Goal: Task Accomplishment & Management: Use online tool/utility

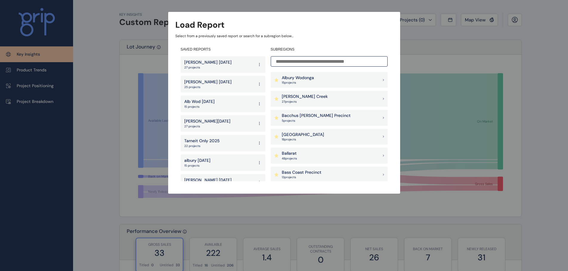
click at [301, 60] on input at bounding box center [329, 61] width 117 height 10
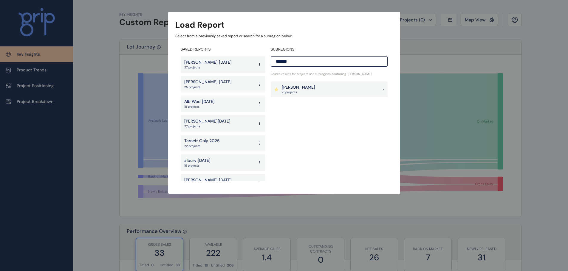
type input "******"
click at [305, 92] on div "[PERSON_NAME] 25 project s" at bounding box center [329, 90] width 117 height 16
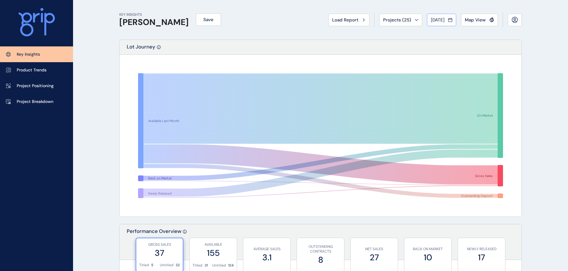
click at [433, 24] on button "[DATE]" at bounding box center [441, 20] width 29 height 13
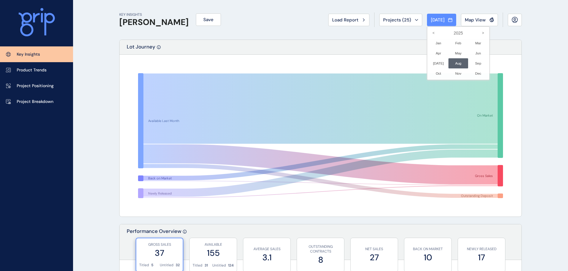
scroll to position [30, 0]
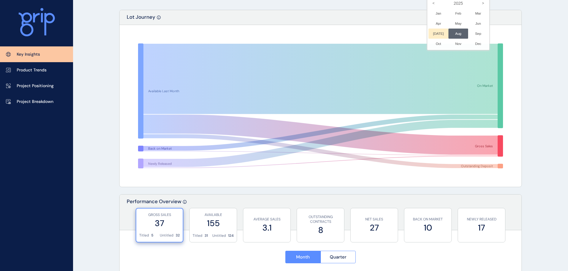
click at [436, 33] on li "[DATE] No report is available for this period. New months are usually published…" at bounding box center [438, 34] width 20 height 10
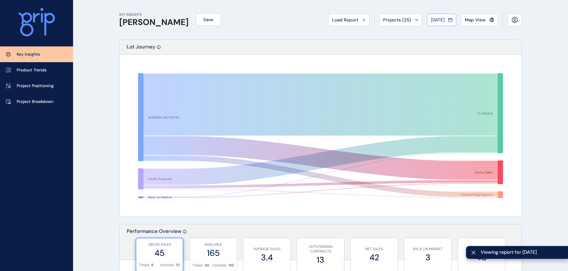
click at [443, 21] on span "[DATE]" at bounding box center [438, 20] width 14 height 6
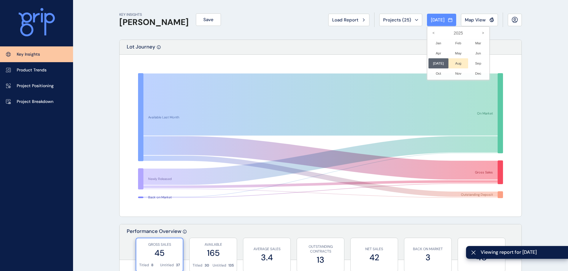
click at [456, 64] on li "Aug No report is available for this period. New months are usually published 5 …" at bounding box center [458, 63] width 20 height 10
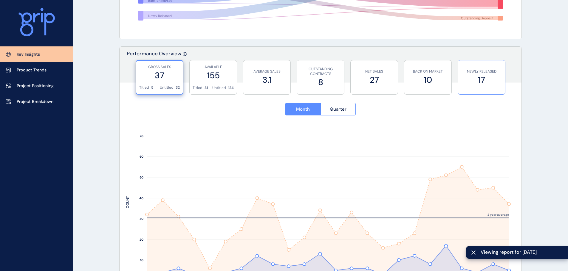
scroll to position [238, 0]
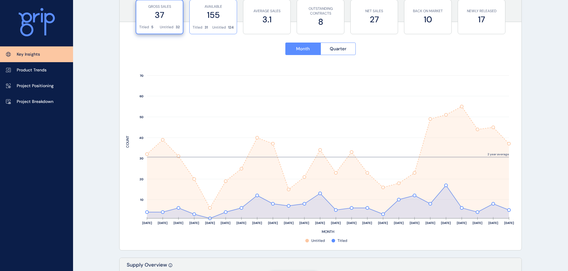
click at [214, 16] on label "155" at bounding box center [212, 15] width 41 height 12
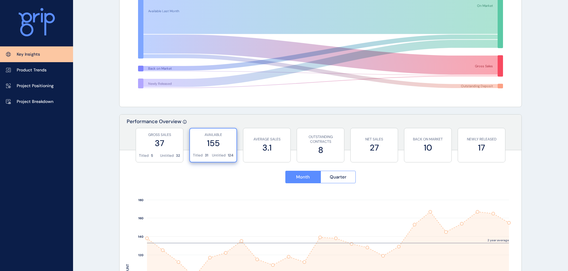
scroll to position [119, 0]
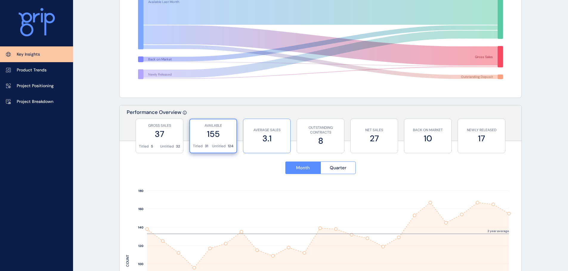
click at [267, 135] on label "3.1" at bounding box center [266, 139] width 41 height 12
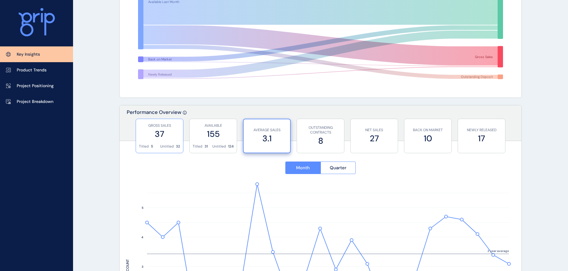
click at [178, 130] on label "37" at bounding box center [159, 134] width 41 height 12
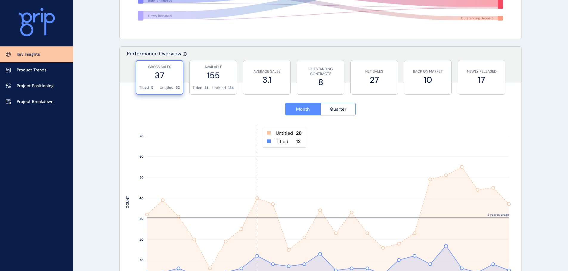
scroll to position [209, 0]
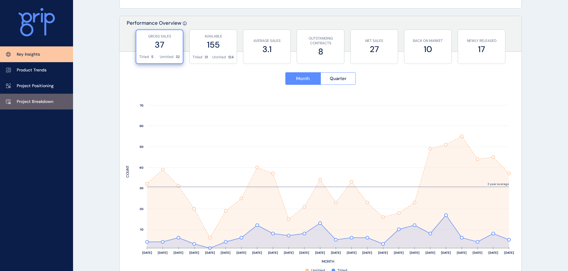
click at [33, 97] on link "Project Breakdown" at bounding box center [36, 102] width 73 height 16
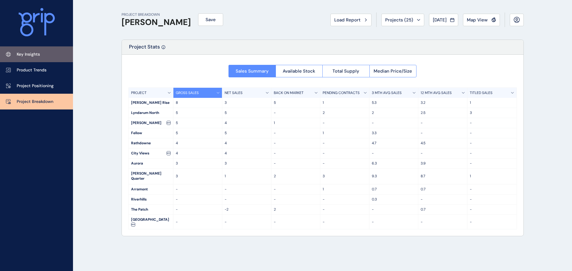
click at [35, 53] on p "Key Insights" at bounding box center [28, 55] width 23 height 6
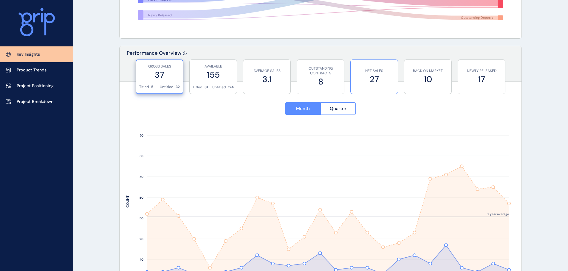
scroll to position [179, 0]
click at [40, 100] on p "Project Breakdown" at bounding box center [35, 102] width 37 height 6
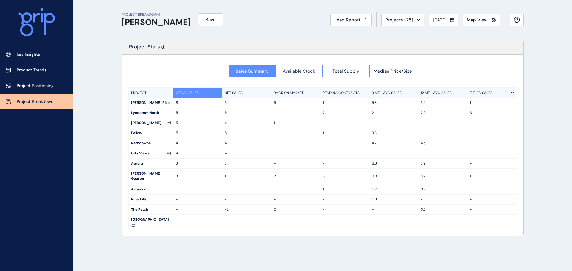
click at [310, 72] on span "Available Stock" at bounding box center [299, 71] width 32 height 6
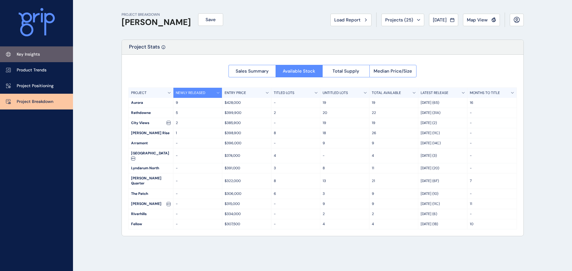
click at [30, 55] on p "Key Insights" at bounding box center [28, 55] width 23 height 6
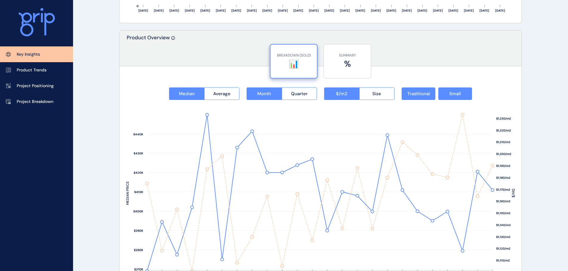
scroll to position [804, 0]
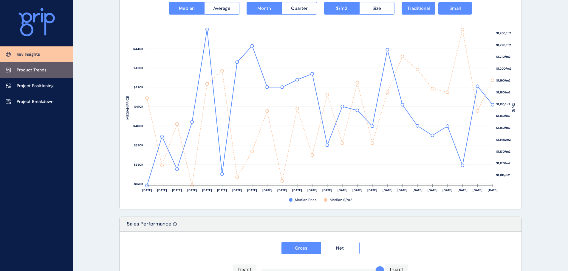
click at [27, 69] on p "Product Trends" at bounding box center [32, 70] width 30 height 6
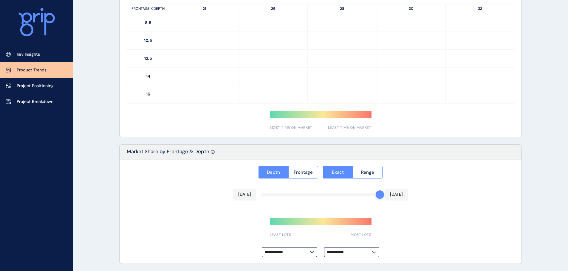
type input "**********"
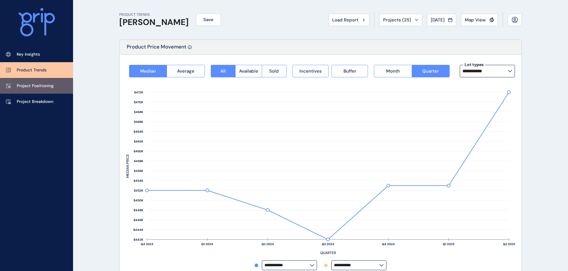
click at [27, 87] on p "Project Positioning" at bounding box center [35, 86] width 37 height 6
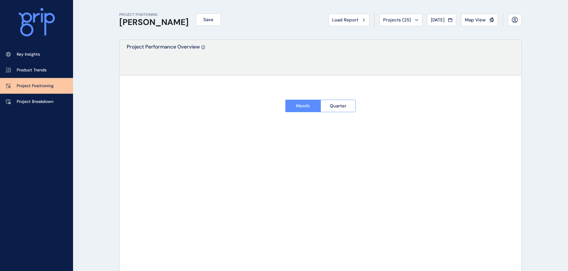
type input "**********"
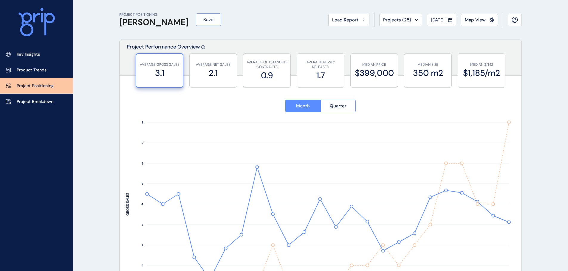
click at [203, 18] on span "Save" at bounding box center [208, 20] width 10 height 6
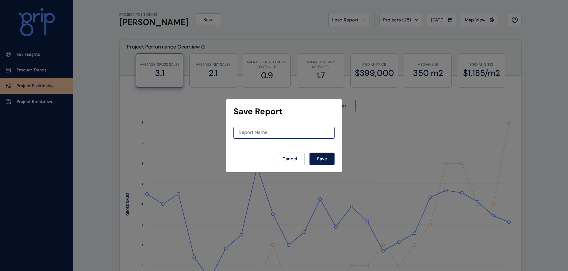
click at [282, 137] on div "Report Name" at bounding box center [283, 133] width 101 height 12
click at [278, 134] on input at bounding box center [284, 132] width 100 height 5
type input "**********"
click at [329, 164] on button "Save" at bounding box center [321, 159] width 25 height 13
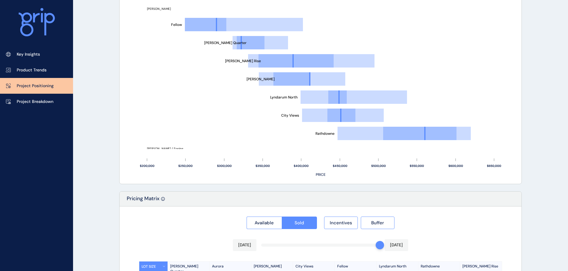
scroll to position [417, 0]
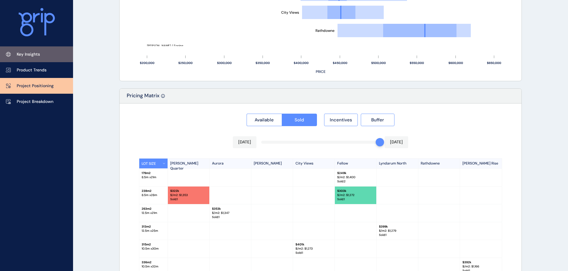
click at [42, 53] on link "Key Insights" at bounding box center [36, 54] width 73 height 16
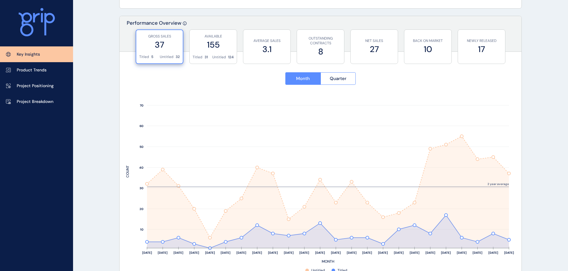
scroll to position [219, 0]
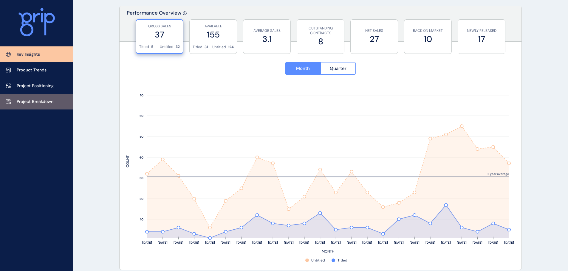
click at [35, 95] on link "Project Breakdown" at bounding box center [36, 102] width 73 height 16
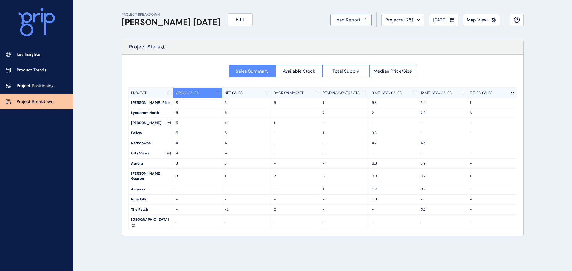
click at [359, 19] on div "Load Report" at bounding box center [350, 20] width 33 height 6
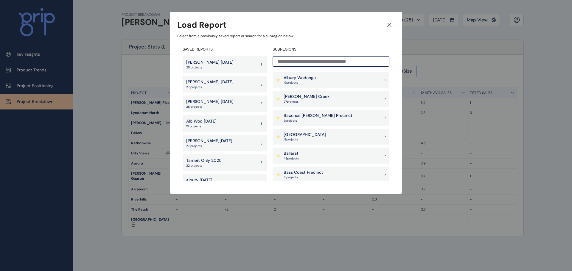
click at [290, 65] on input at bounding box center [331, 61] width 117 height 10
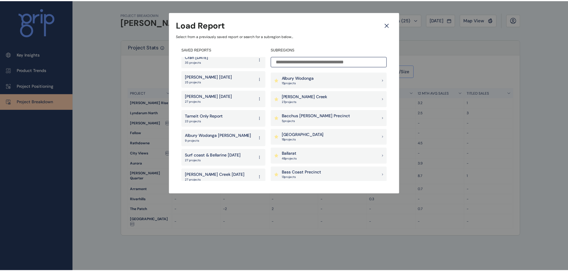
scroll to position [238, 0]
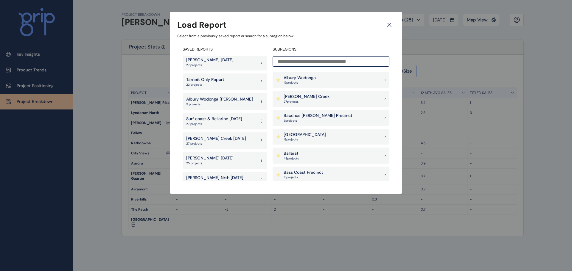
click at [211, 106] on p "9 projects" at bounding box center [219, 104] width 67 height 4
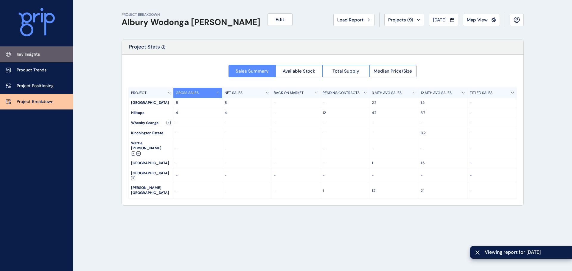
click at [32, 53] on p "Key Insights" at bounding box center [28, 55] width 23 height 6
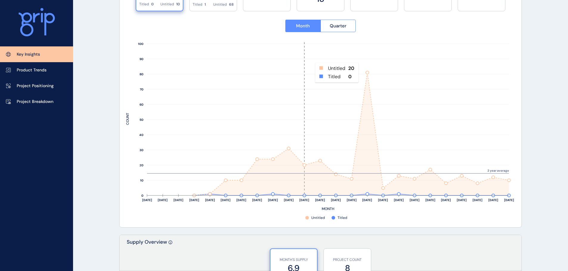
scroll to position [268, 0]
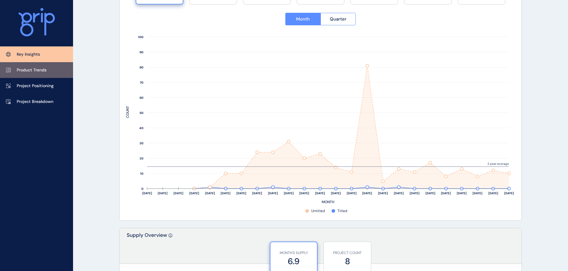
click at [52, 70] on link "Product Trends" at bounding box center [36, 70] width 73 height 16
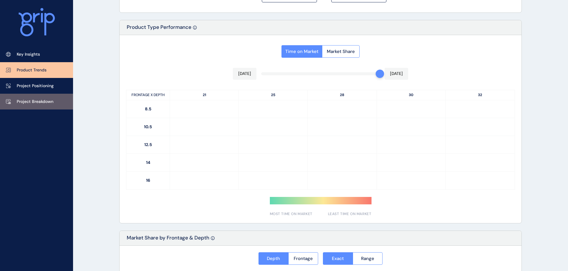
click at [34, 97] on link "Project Breakdown" at bounding box center [36, 102] width 73 height 16
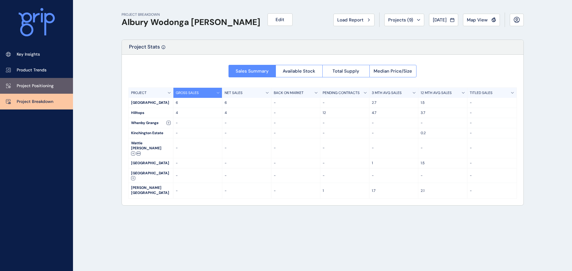
click at [56, 89] on link "Project Positioning" at bounding box center [36, 86] width 73 height 16
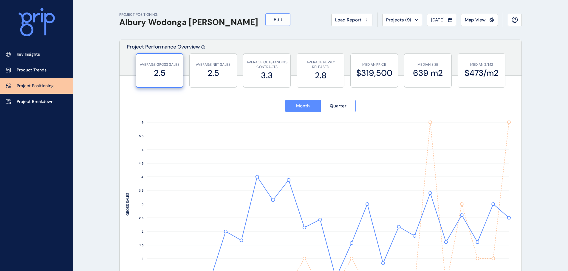
click at [273, 22] on span "Edit" at bounding box center [277, 20] width 9 height 6
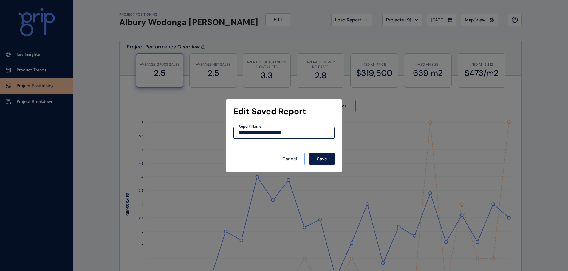
click at [292, 158] on span "Cancel" at bounding box center [289, 159] width 15 height 6
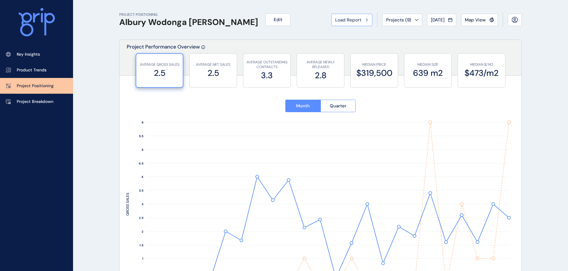
click at [359, 19] on div "Load Report" at bounding box center [351, 20] width 33 height 6
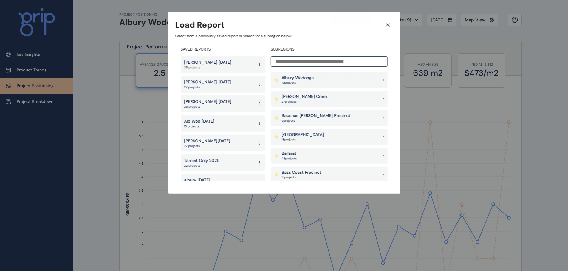
click at [313, 62] on input at bounding box center [329, 61] width 117 height 10
click at [317, 82] on div "Albury Wodonga 15 project s" at bounding box center [329, 80] width 117 height 16
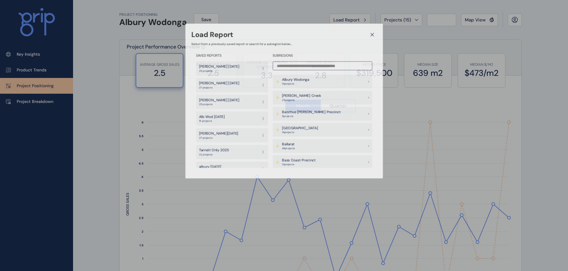
type input "**********"
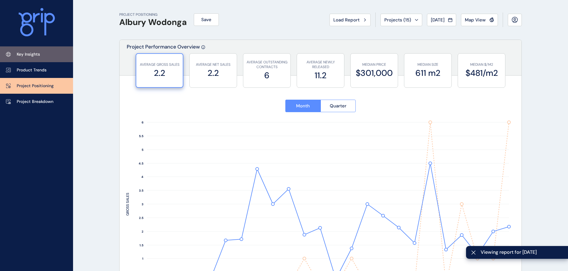
click at [31, 59] on link "Key Insights" at bounding box center [36, 54] width 73 height 16
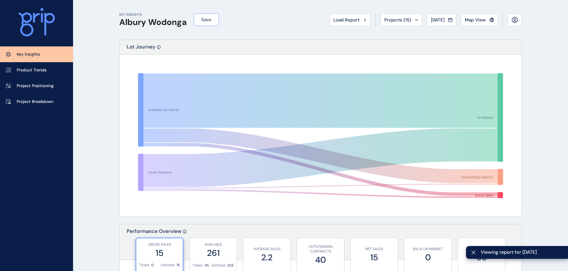
click at [203, 19] on span "Save" at bounding box center [206, 20] width 10 height 6
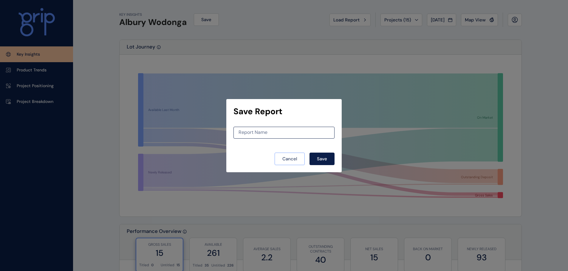
click at [295, 160] on span "Cancel" at bounding box center [289, 159] width 15 height 6
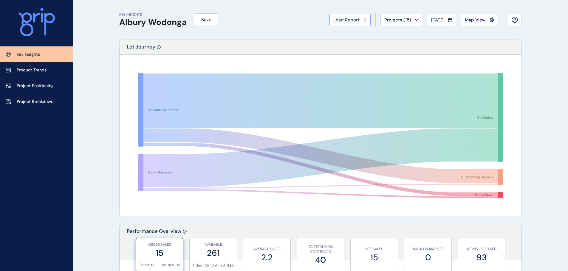
click at [350, 18] on span "Load Report" at bounding box center [346, 20] width 26 height 6
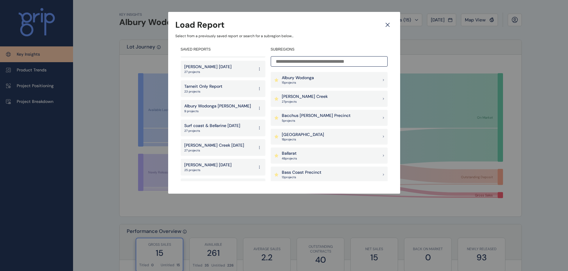
scroll to position [268, 0]
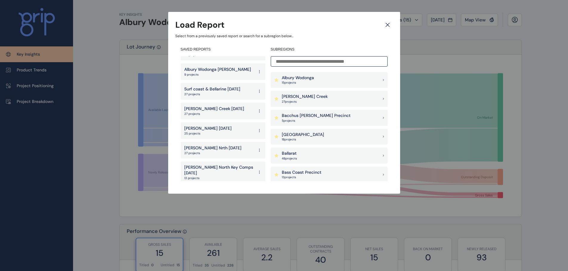
click at [225, 72] on p "Albury Wodonga [PERSON_NAME]" at bounding box center [217, 70] width 67 height 6
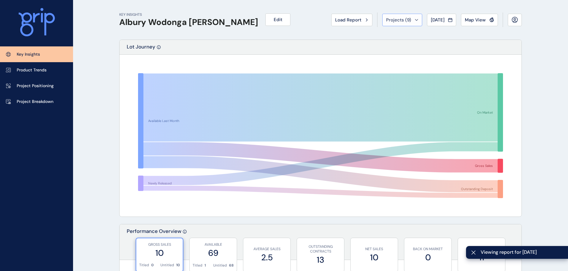
click at [408, 21] on div "Projects ( 9 )" at bounding box center [402, 20] width 32 height 6
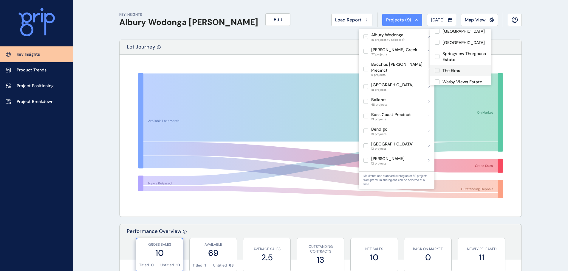
scroll to position [118, 0]
click at [436, 41] on label at bounding box center [436, 43] width 5 height 5
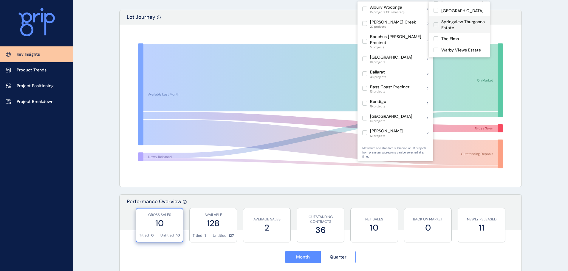
scroll to position [118, 0]
click at [435, 39] on label at bounding box center [435, 41] width 5 height 5
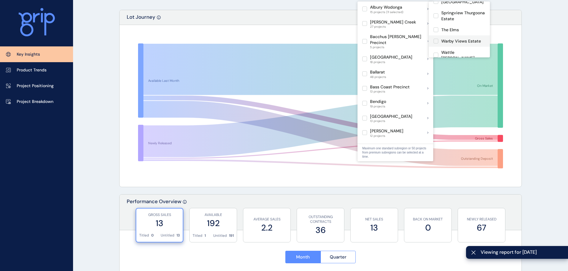
click at [435, 39] on label at bounding box center [435, 41] width 5 height 5
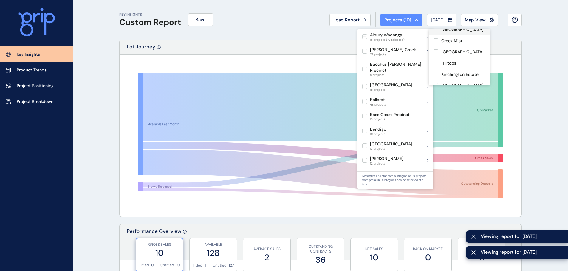
scroll to position [60, 0]
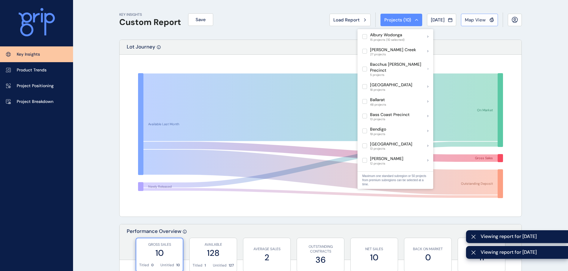
click at [489, 16] on button "Map View" at bounding box center [479, 20] width 37 height 13
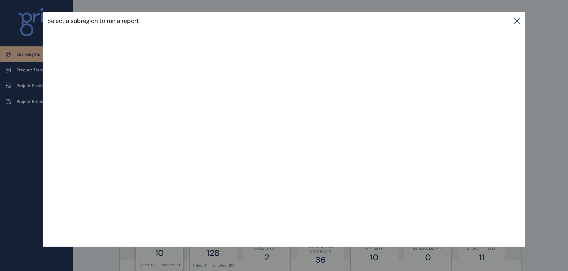
click at [516, 19] on icon at bounding box center [516, 20] width 7 height 7
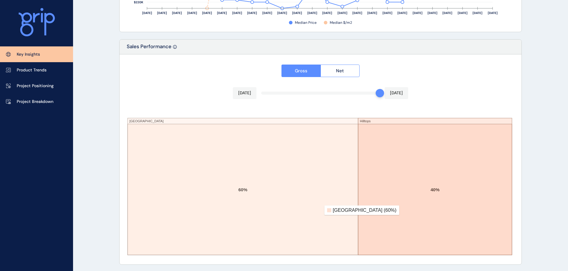
scroll to position [983, 0]
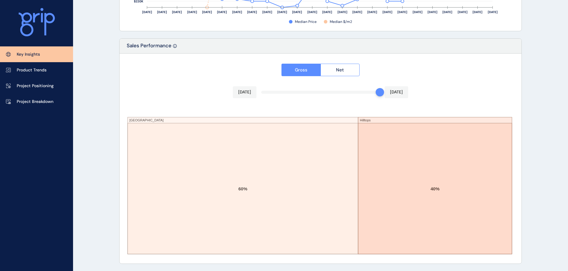
click at [44, 55] on link "Key Insights" at bounding box center [36, 54] width 73 height 16
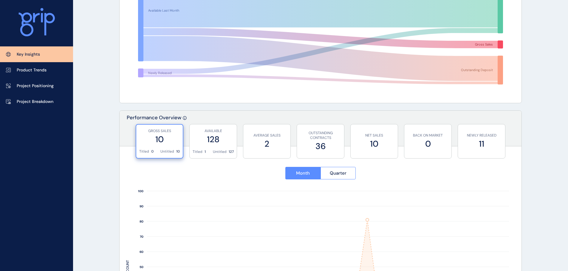
scroll to position [208, 0]
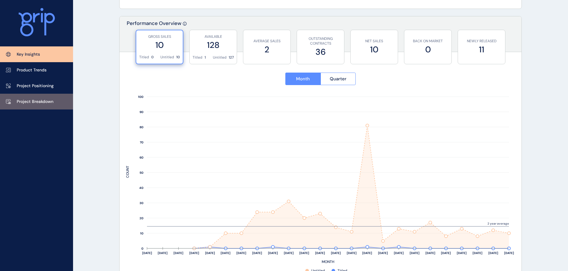
click at [45, 97] on link "Project Breakdown" at bounding box center [36, 102] width 73 height 16
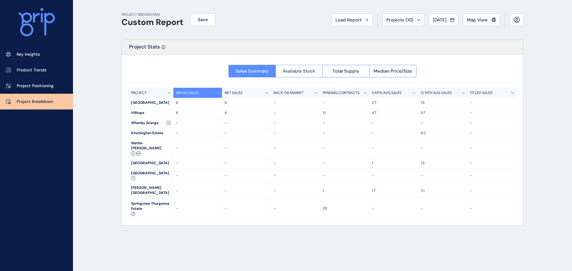
click at [304, 71] on span "Available Stock" at bounding box center [299, 71] width 32 height 6
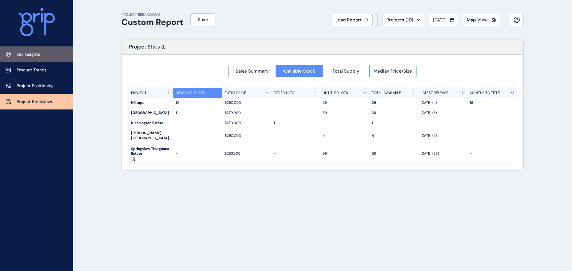
click at [17, 53] on p "Key Insights" at bounding box center [28, 55] width 23 height 6
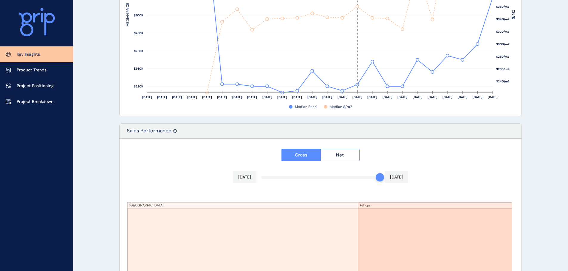
scroll to position [983, 0]
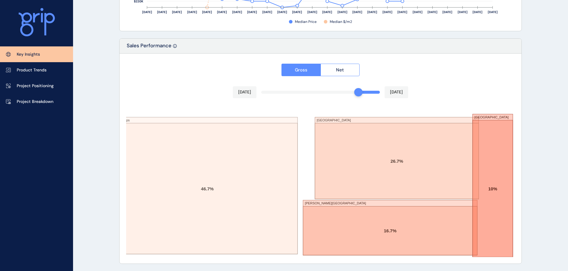
drag, startPoint x: 378, startPoint y: 94, endPoint x: 358, endPoint y: 95, distance: 20.3
click at [358, 95] on div at bounding box center [358, 92] width 8 height 8
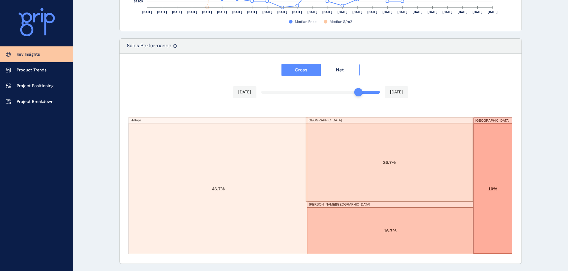
click at [374, 109] on rect at bounding box center [320, 182] width 388 height 149
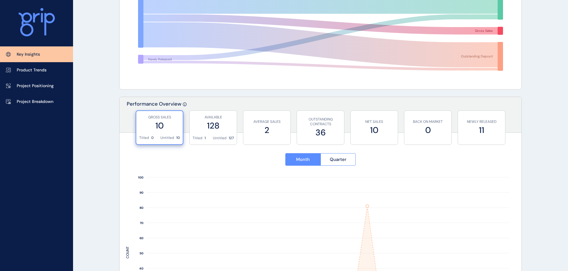
scroll to position [0, 0]
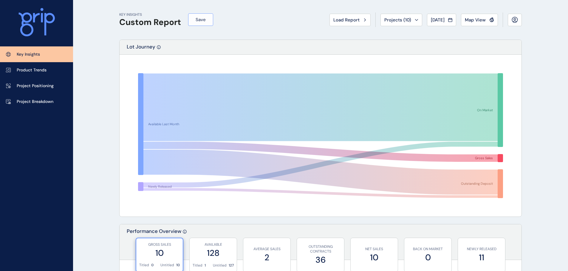
click at [209, 20] on button "Save" at bounding box center [200, 19] width 25 height 13
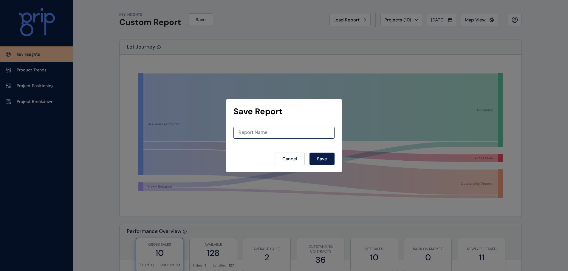
click at [254, 129] on div "Report Name" at bounding box center [283, 133] width 101 height 12
click at [256, 132] on input at bounding box center [284, 132] width 100 height 5
type input "**********"
click at [321, 159] on span "Save" at bounding box center [322, 159] width 10 height 6
